Goal: Navigation & Orientation: Find specific page/section

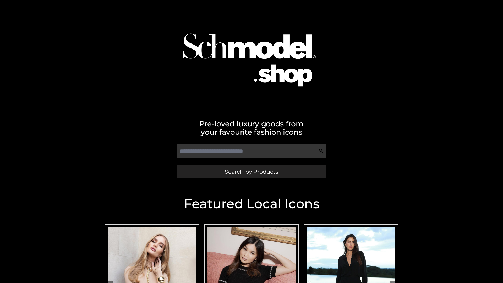
click at [251, 171] on span "Search by Products" at bounding box center [251, 171] width 53 height 5
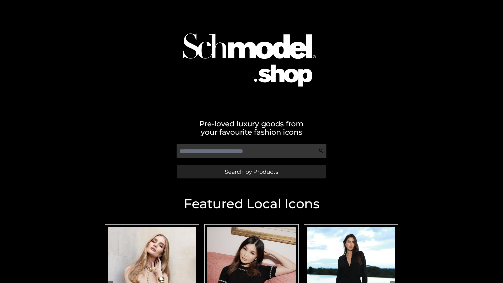
click at [251, 171] on span "Search by Products" at bounding box center [251, 171] width 53 height 5
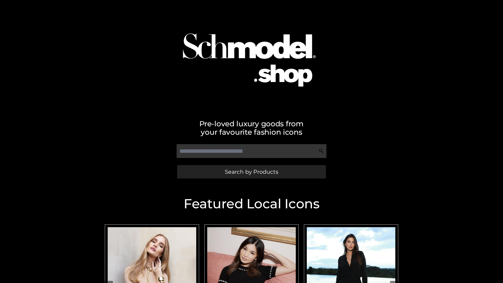
click at [251, 171] on span "Search by Products" at bounding box center [251, 171] width 53 height 5
